Goal: Task Accomplishment & Management: Complete application form

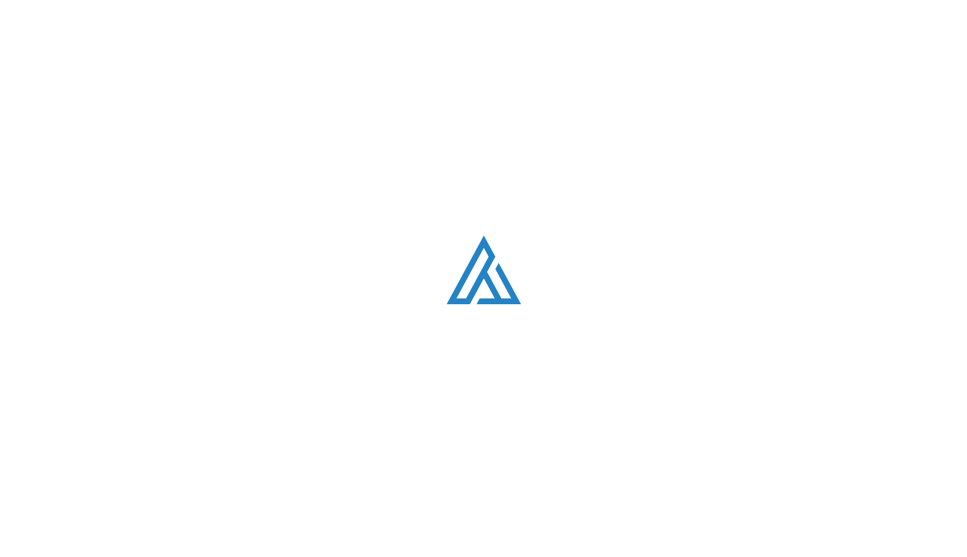
scroll to position [3178, 0]
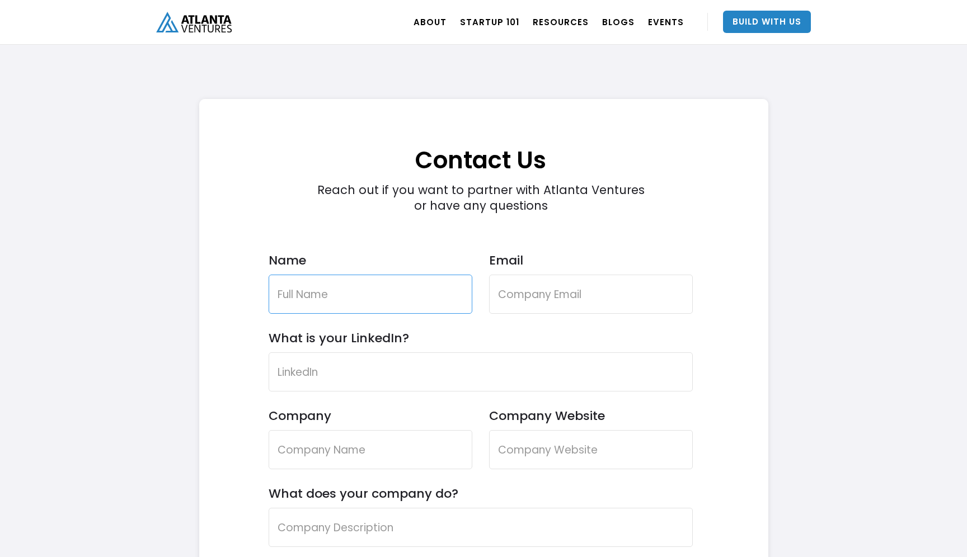
click at [357, 297] on input "Name" at bounding box center [370, 294] width 204 height 39
type input "[PERSON_NAME]"
type input "[PERSON_NAME][EMAIL_ADDRESS][DOMAIN_NAME]"
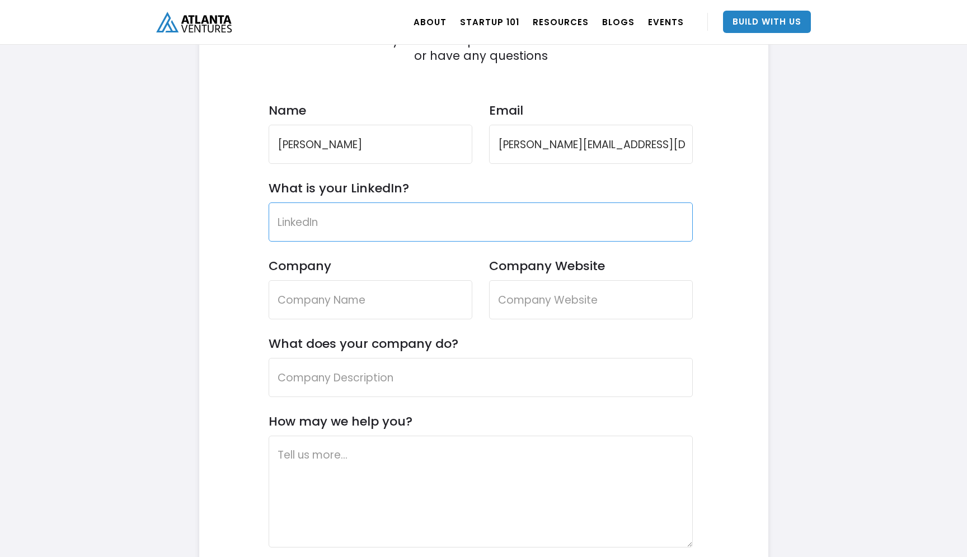
click at [385, 221] on input "What is your LinkedIn?" at bounding box center [480, 221] width 424 height 39
paste input "[URL][DOMAIN_NAME]"
type input "[URL][DOMAIN_NAME]"
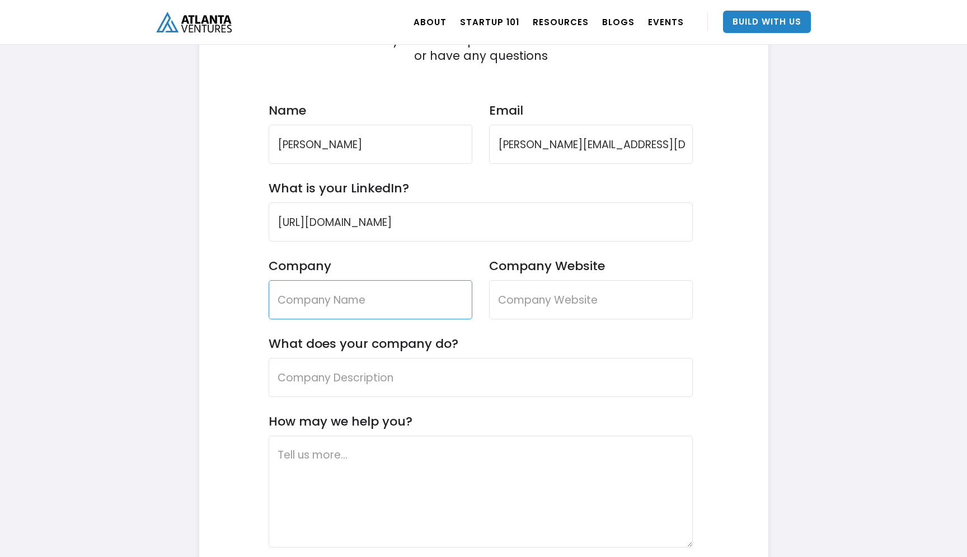
click at [330, 294] on input "Company" at bounding box center [370, 299] width 204 height 39
type input "Get Glam"
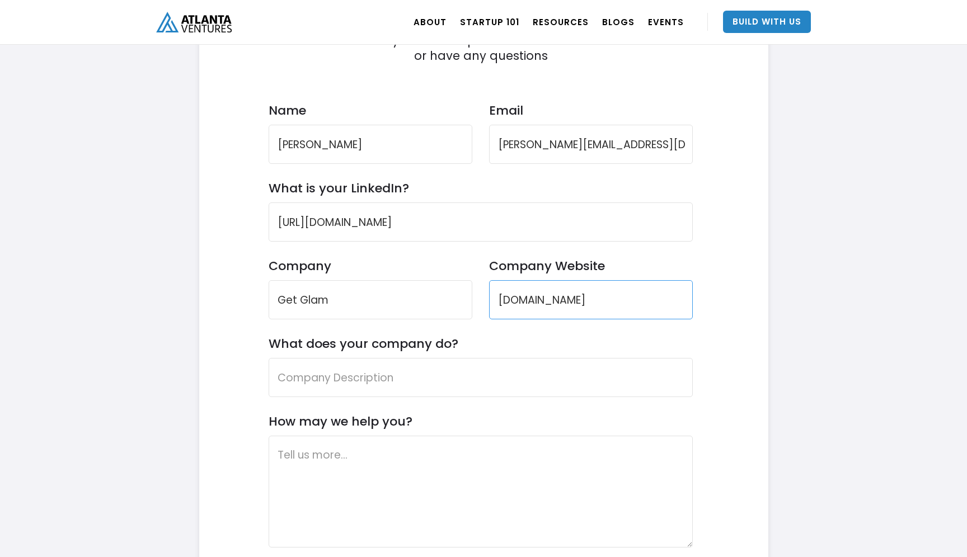
type input "[DOMAIN_NAME]"
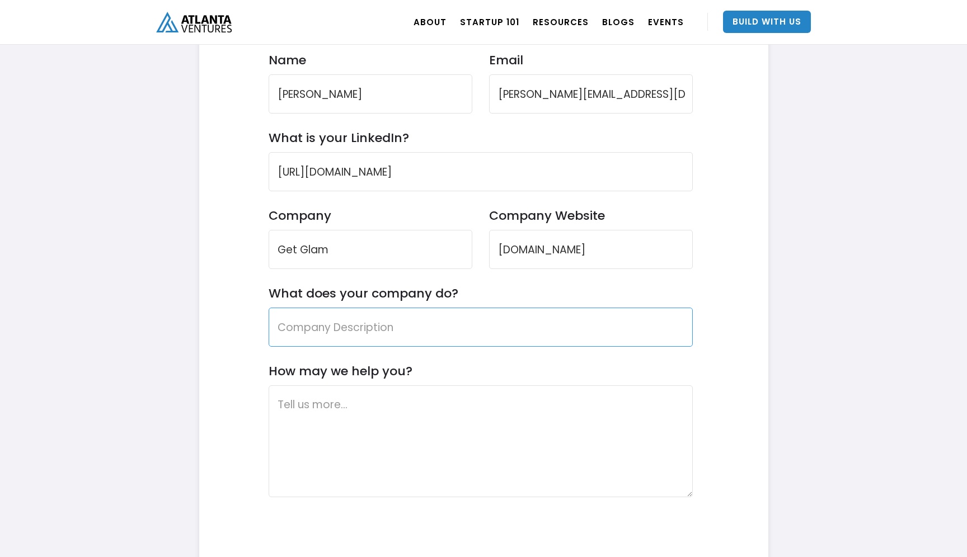
scroll to position [3372, 0]
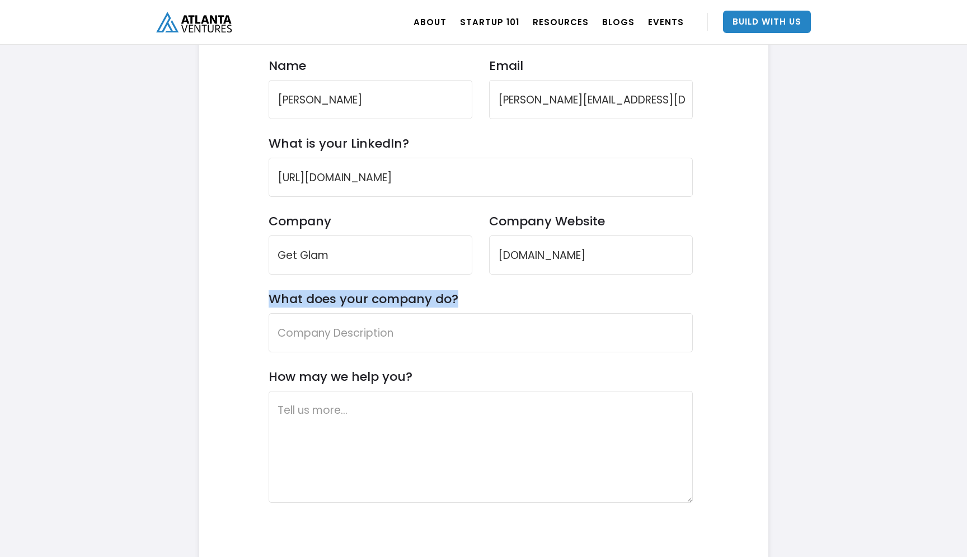
drag, startPoint x: 271, startPoint y: 298, endPoint x: 457, endPoint y: 297, distance: 186.3
click at [457, 297] on form "Contact Us Reach out if you want to partner with Atlanta Ventures or have any q…" at bounding box center [480, 286] width 424 height 741
copy label "What does your company do?"
click at [263, 366] on div "Contact Us Reach out if you want to partner with Atlanta Ventures or have any q…" at bounding box center [481, 280] width 530 height 752
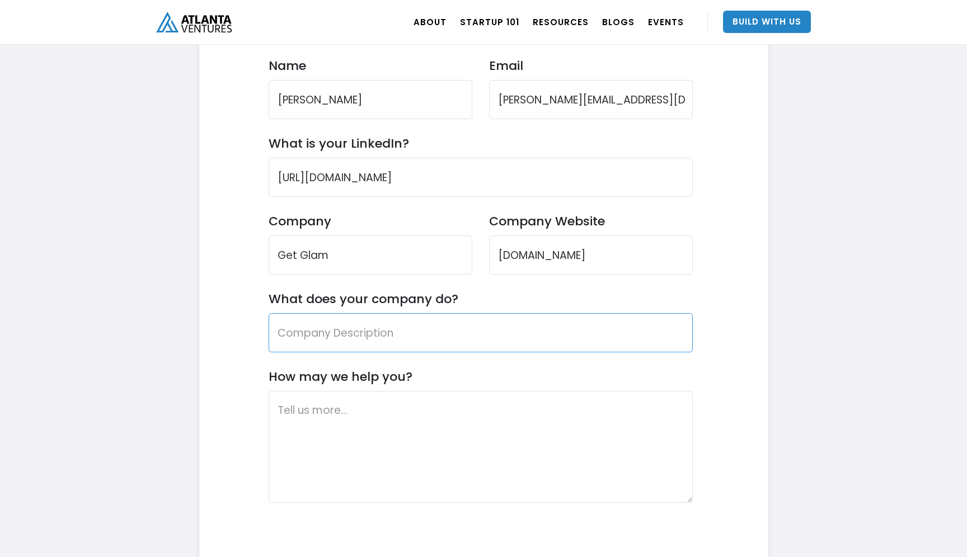
click at [295, 347] on input "What does your company do?" at bounding box center [480, 332] width 424 height 39
paste input "GetGlam is a subscription marketplace that delivers salon-quality beauty servic…"
drag, startPoint x: 445, startPoint y: 331, endPoint x: 154, endPoint y: 329, distance: 290.9
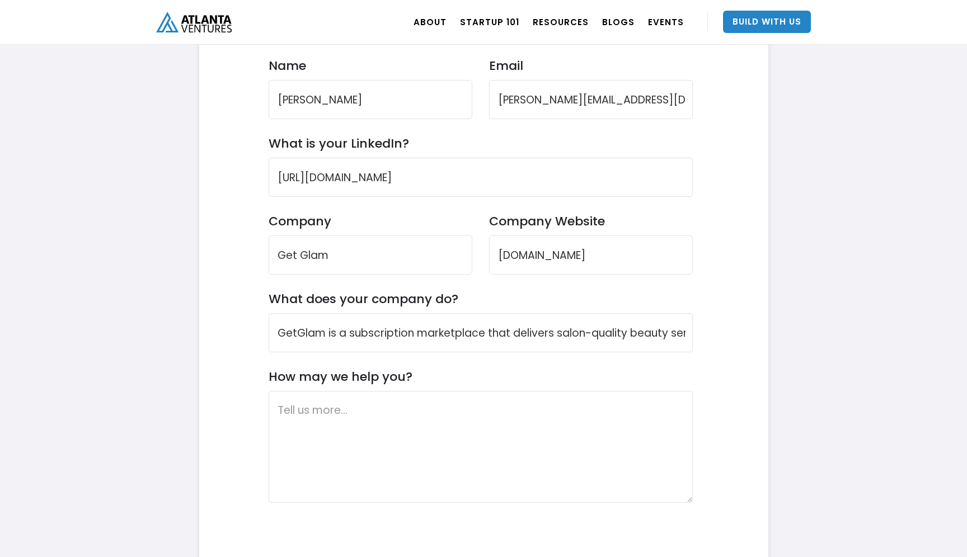
click at [367, 354] on form "Contact Us Reach out if you want to partner with Atlanta Ventures or have any q…" at bounding box center [480, 286] width 424 height 741
click at [351, 342] on input "GetGlam is a subscription marketplace that delivers salon-quality beauty servic…" at bounding box center [480, 332] width 424 height 39
click at [391, 307] on label "What does your company do?" at bounding box center [363, 298] width 190 height 15
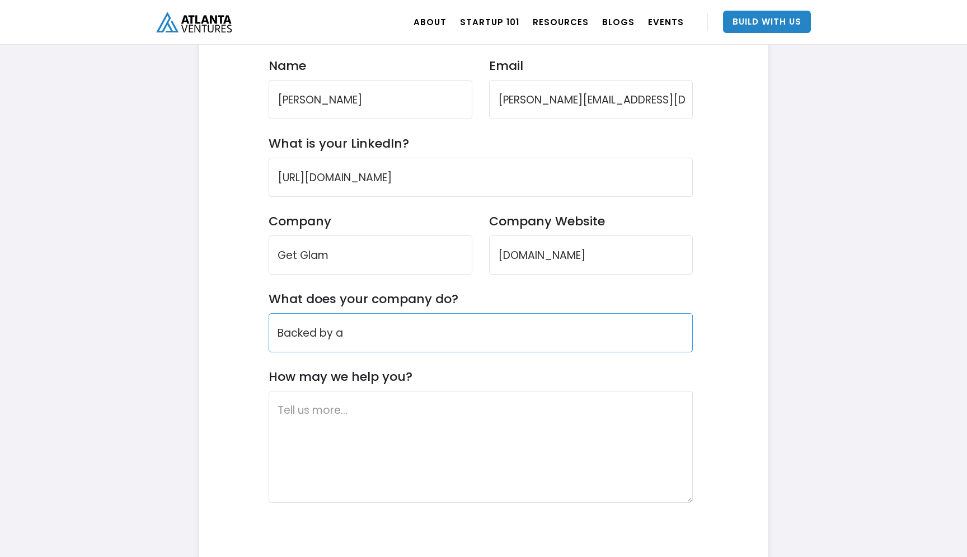
click at [391, 313] on input "Backed by a" at bounding box center [480, 332] width 424 height 39
click at [379, 336] on input "Backed by a" at bounding box center [480, 332] width 424 height 39
click at [345, 338] on input "Backed by a $100M builder" at bounding box center [480, 332] width 424 height 39
click at [410, 340] on input "Backed by a $100M builder" at bounding box center [480, 332] width 424 height 39
click at [405, 337] on input "Backed by a $100M builder" at bounding box center [480, 332] width 424 height 39
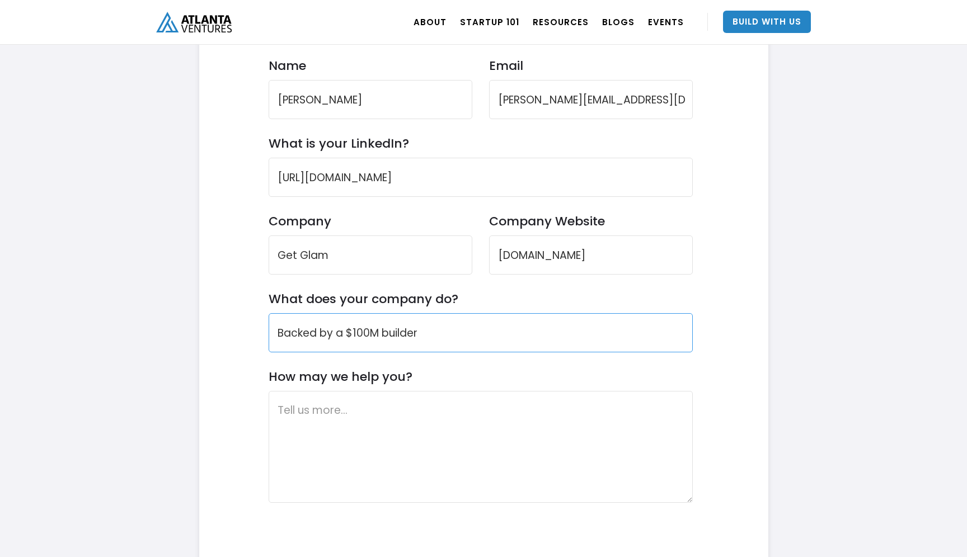
click at [405, 337] on input "Backed by a $100M builder" at bounding box center [480, 332] width 424 height 39
click at [342, 334] on input "Backed by a $100M" at bounding box center [480, 332] width 424 height 39
click at [494, 345] on input "Backed by ex-Uber-for-Beauty $100M" at bounding box center [480, 332] width 424 height 39
paste input "GetGlam is a subscription marketplace that delivers salon-quality beauty servic…"
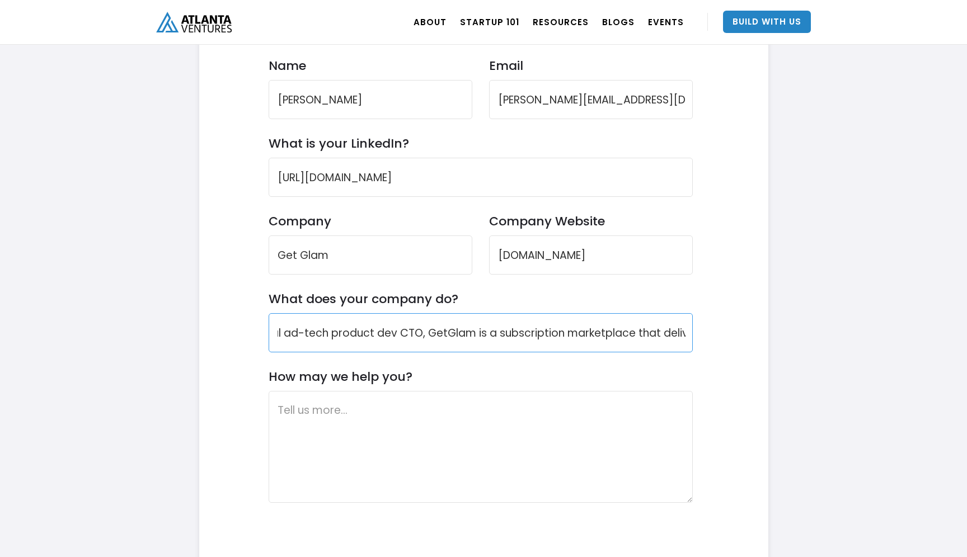
drag, startPoint x: 439, startPoint y: 342, endPoint x: 216, endPoint y: 296, distance: 227.3
click at [216, 296] on div "Contact Us Reach out if you want to partner with Atlanta Ventures or have any q…" at bounding box center [481, 280] width 530 height 752
click at [418, 322] on input "Backed by ex-Uber-for-Beauty $100M chief operator and a L'Oreal ad-tech product…" at bounding box center [480, 332] width 424 height 39
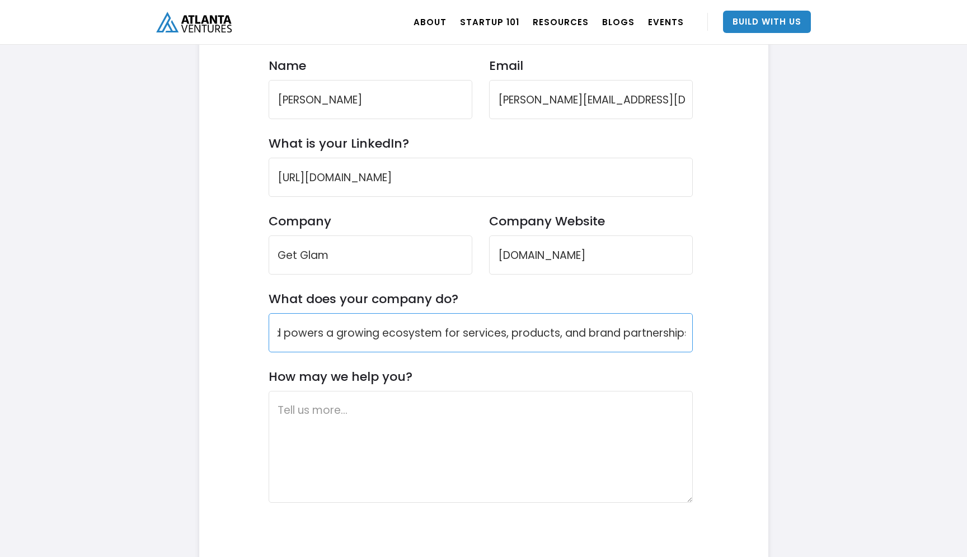
drag, startPoint x: 496, startPoint y: 335, endPoint x: 703, endPoint y: 340, distance: 207.6
click at [703, 340] on div "Contact Us Reach out if you want to partner with Atlanta Ventures or have any q…" at bounding box center [481, 280] width 530 height 752
type input "Backed by ex-Uber-for-Beauty $100M chief operator and a L'Oreal ad-tech product…"
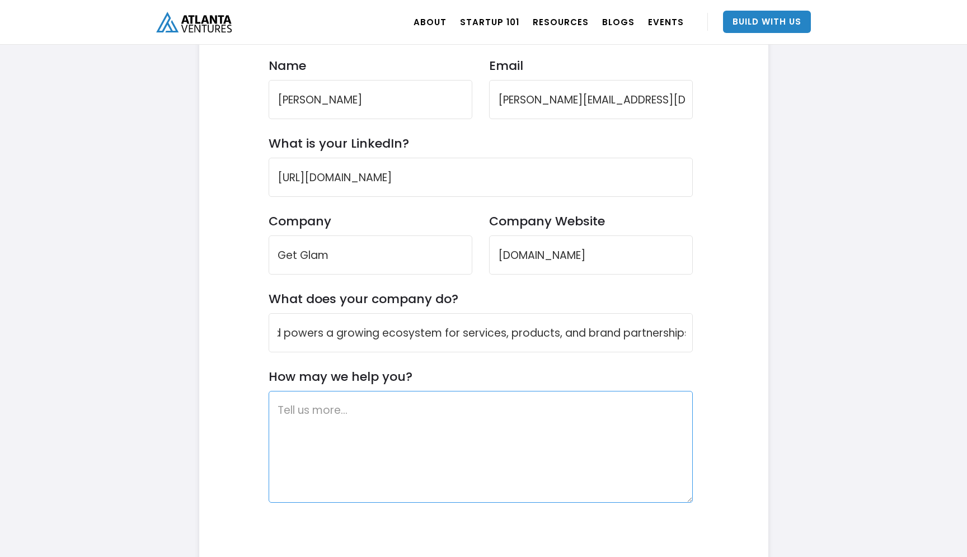
scroll to position [0, 0]
click at [552, 429] on textarea "How may we help you?" at bounding box center [480, 447] width 424 height 112
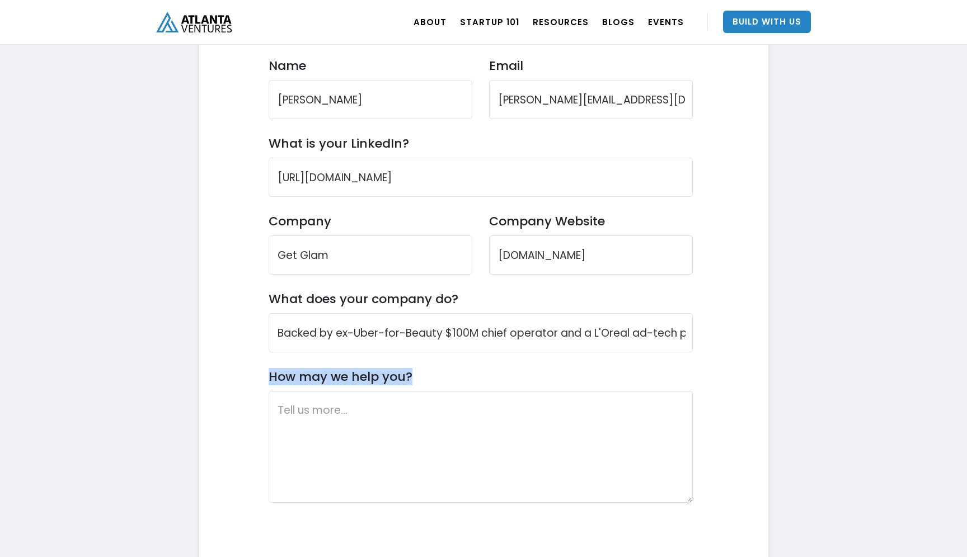
drag, startPoint x: 266, startPoint y: 366, endPoint x: 418, endPoint y: 371, distance: 152.2
click at [418, 372] on div "Contact Us Reach out if you want to partner with Atlanta Ventures or have any q…" at bounding box center [481, 280] width 530 height 752
copy label "How may we help you?"
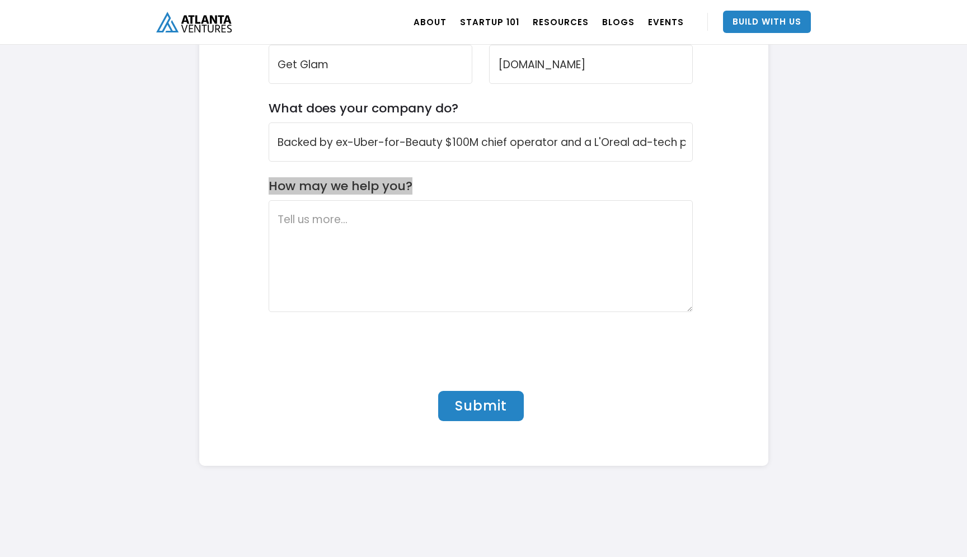
scroll to position [3574, 0]
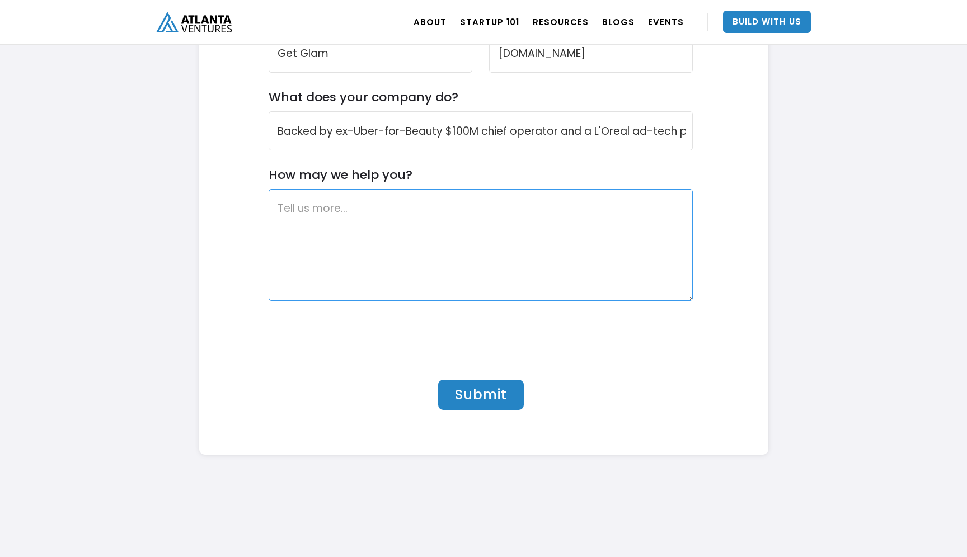
click at [351, 242] on textarea "How may we help you?" at bounding box center [480, 245] width 424 height 112
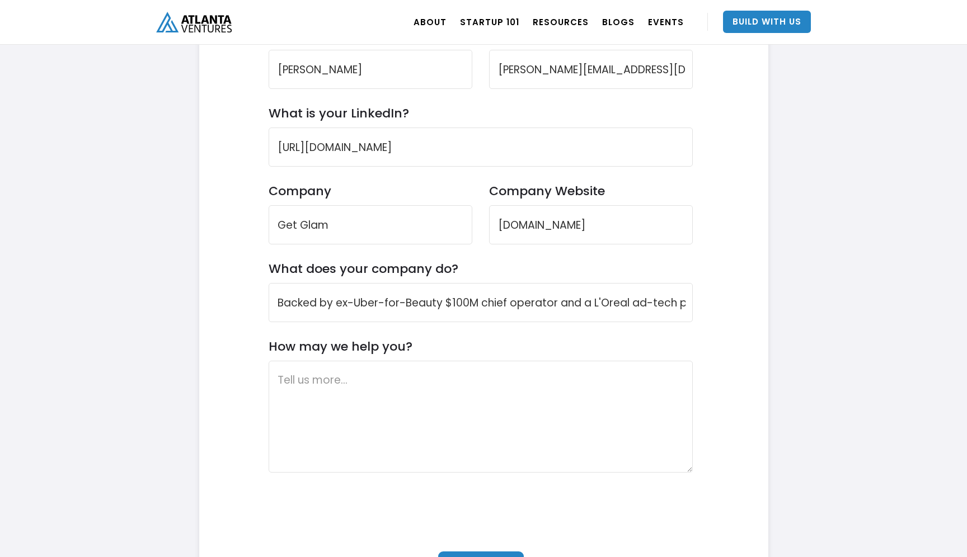
scroll to position [3401, 0]
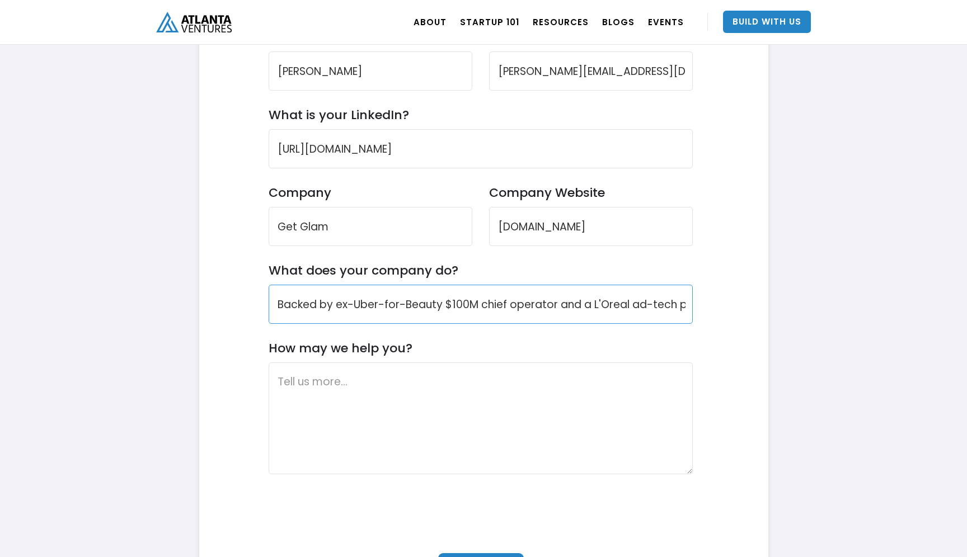
click at [371, 304] on input "Backed by ex-Uber-for-Beauty $100M chief operator and a L'Oreal ad-tech product…" at bounding box center [480, 304] width 424 height 39
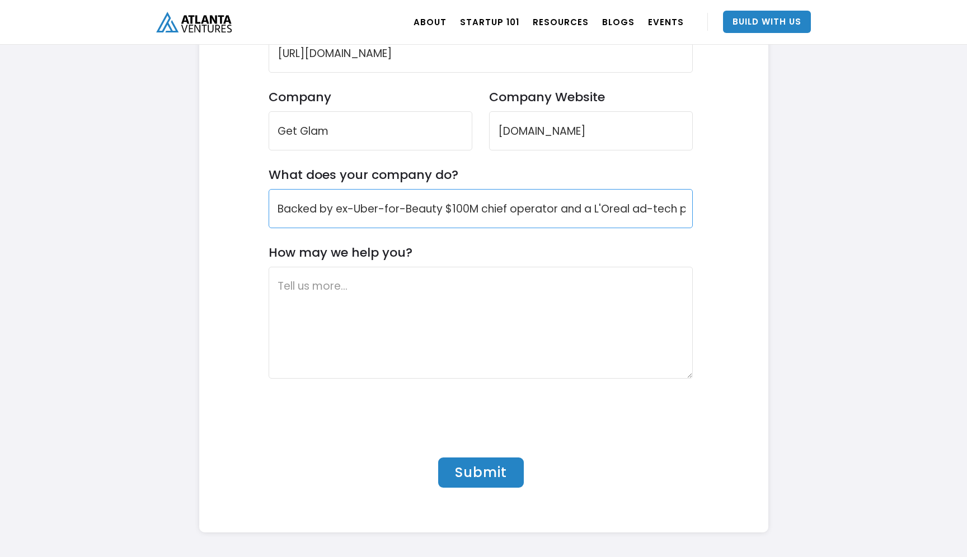
scroll to position [3498, 0]
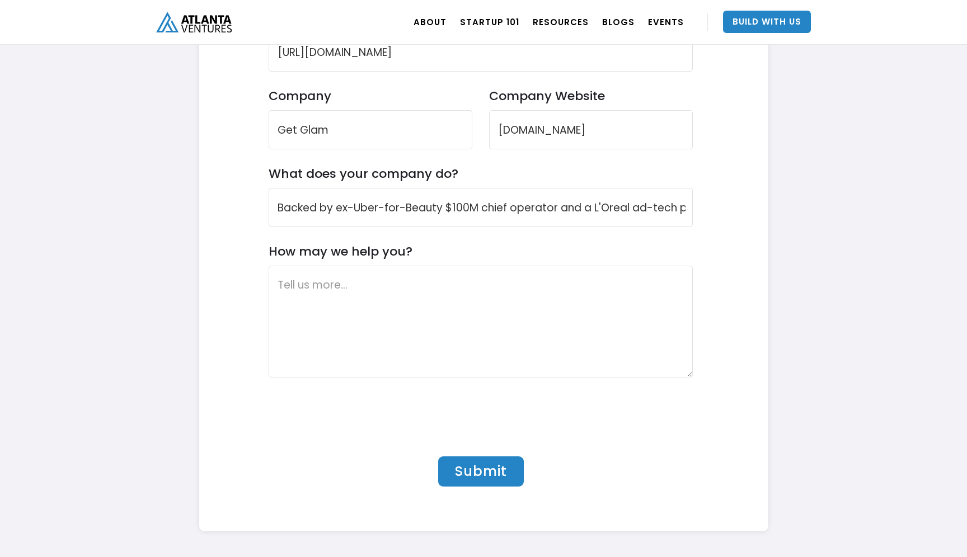
click at [449, 464] on input "Submit" at bounding box center [481, 471] width 86 height 30
click at [275, 331] on textarea "How may we help you?" at bounding box center [480, 322] width 424 height 112
click at [303, 343] on textarea "How may we help you?" at bounding box center [480, 322] width 424 height 112
type textarea "sdfsd"
drag, startPoint x: 317, startPoint y: 286, endPoint x: 160, endPoint y: 284, distance: 157.2
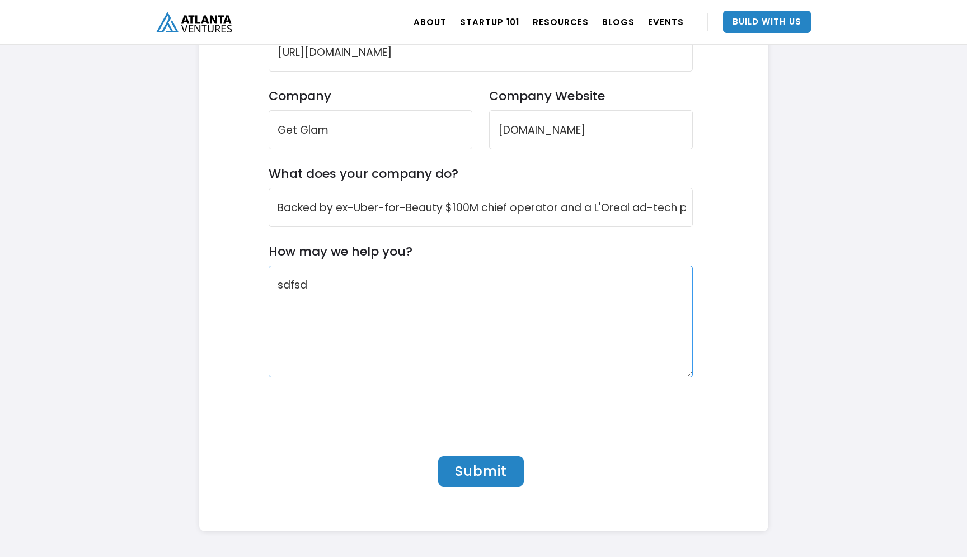
click at [469, 324] on textarea "How may we help you?" at bounding box center [480, 322] width 424 height 112
paste textarea "We’re raising a $2–3M pre-seed SAFE to scale GetGlam’s AI-native beauty marketp…"
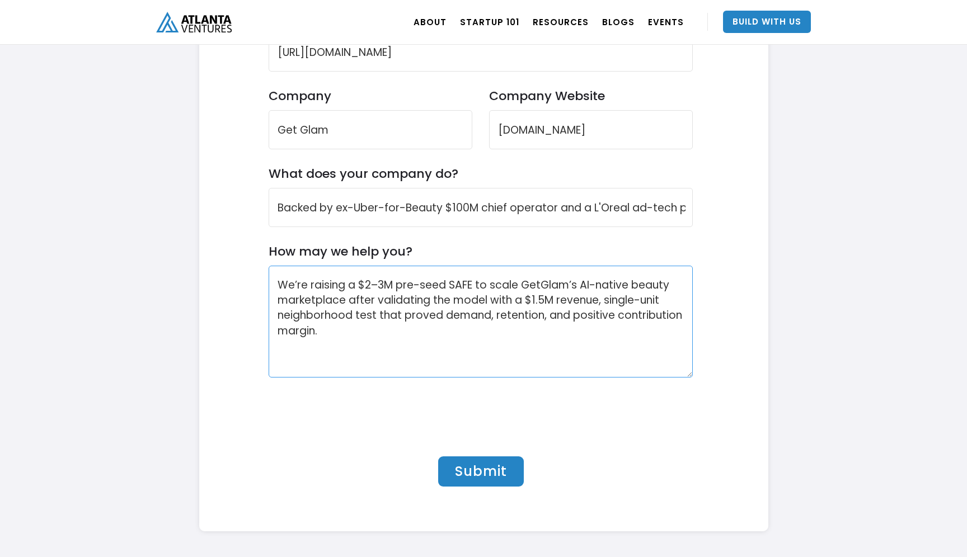
click at [328, 281] on textarea "We’re raising a $2–3M pre-seed SAFE to scale GetGlam’s AI-native beauty marketp…" at bounding box center [480, 322] width 424 height 112
type textarea "We’re seeking investment, a $2–3M pre-seed SAFE to scale GetGlam’s AI-native be…"
click at [477, 296] on textarea "We’re seeking investment, a $2–3M pre-seed SAFE to scale GetGlam’s AI-native be…" at bounding box center [480, 322] width 424 height 112
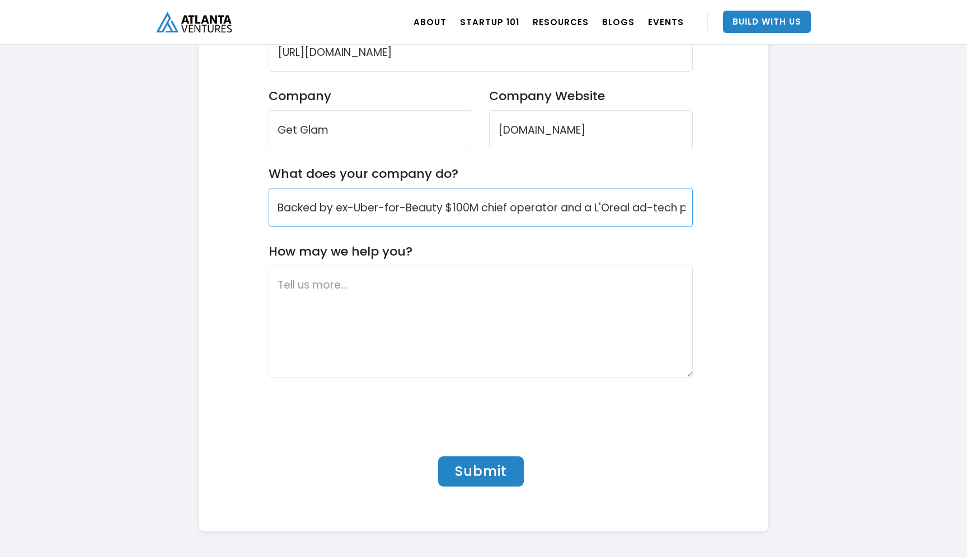
click at [393, 213] on input "Backed by ex-Uber-for-Beauty $100M chief operator and a L'Oreal ad-tech product…" at bounding box center [480, 207] width 424 height 39
paste input "Backed by ex-Uber-for-Beauty $100M chief operator and a L'Oreal ad-tech product…"
type input "Backed by ex-Uber-for-Beauty $100M chief operator and a L'Oreal ad-tech product…"
click at [327, 282] on textarea "How may we help you?" at bounding box center [480, 322] width 424 height 112
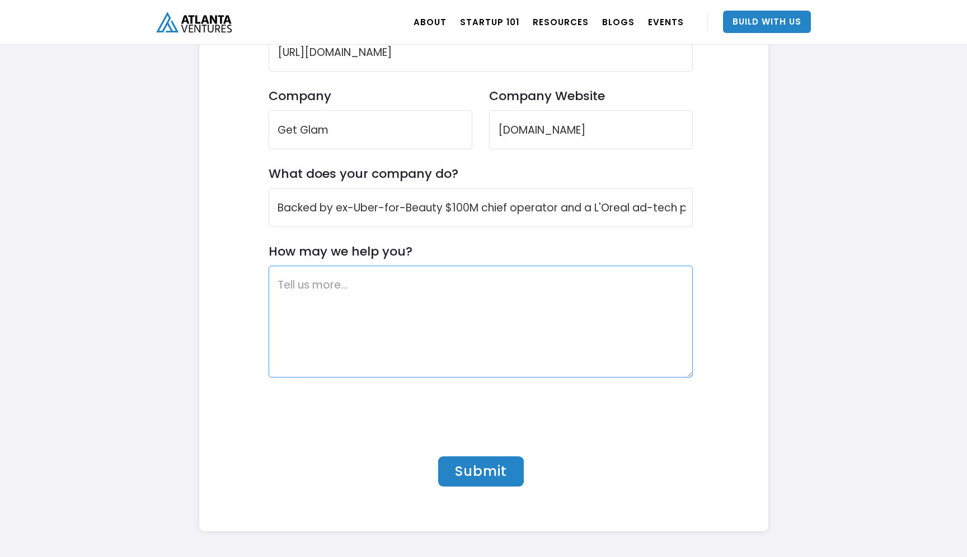
paste textarea "We’re seeking investment, a $2–3M pre-seed SAFE to scale GetGlam’s AI-native be…"
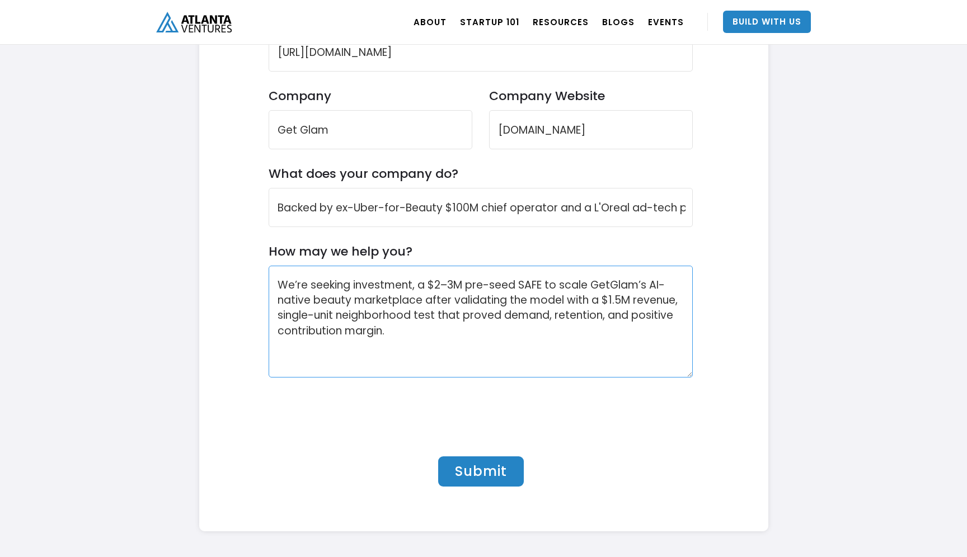
type textarea "We’re seeking investment, a $2–3M pre-seed SAFE to scale GetGlam’s AI-native be…"
click at [459, 462] on input "Submit" at bounding box center [481, 471] width 86 height 30
